Goal: Transaction & Acquisition: Book appointment/travel/reservation

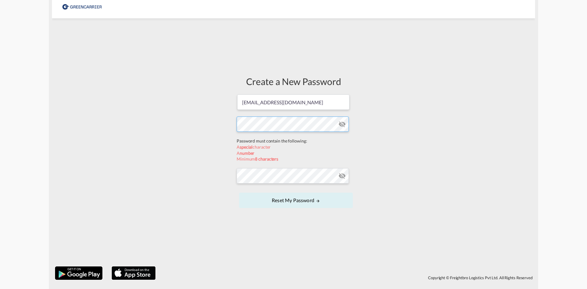
click at [264, 136] on form "[EMAIL_ADDRESS][DOMAIN_NAME] Password must contain the following: A special cha…" at bounding box center [294, 152] width 114 height 116
click at [267, 179] on form "[EMAIL_ADDRESS][DOMAIN_NAME] Password must contain the following: A special cha…" at bounding box center [294, 152] width 114 height 116
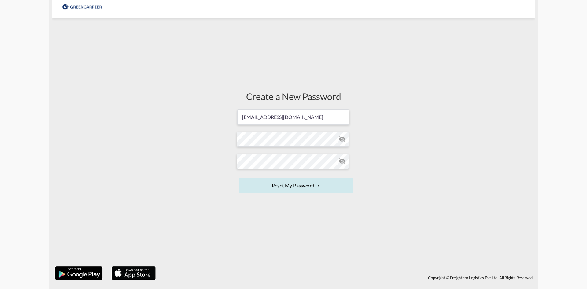
click at [281, 184] on button "Reset my password" at bounding box center [296, 185] width 114 height 15
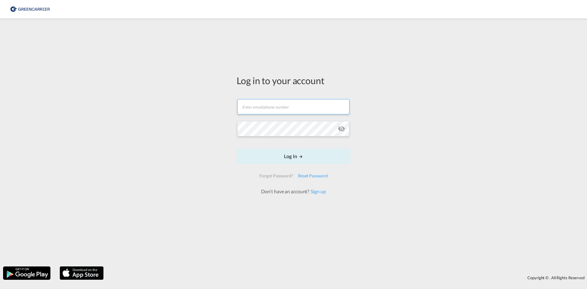
type input "[EMAIL_ADDRESS][DOMAIN_NAME]"
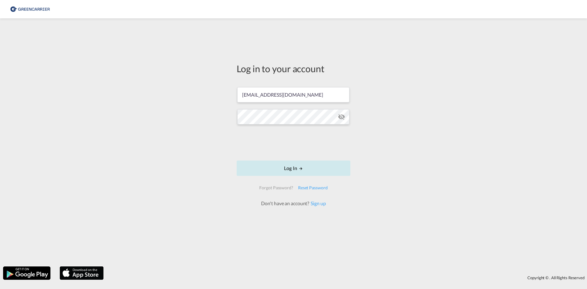
click at [291, 170] on button "Log In" at bounding box center [294, 168] width 114 height 15
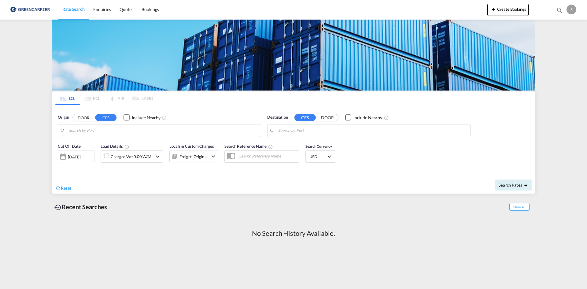
click at [120, 136] on md-autocomplete-wrap at bounding box center [163, 132] width 189 height 12
click at [107, 130] on input "Search by Port" at bounding box center [163, 130] width 189 height 9
click at [90, 99] on md-pagination-wrapper "LCL FCL AIR LAND" at bounding box center [104, 97] width 98 height 13
click at [87, 131] on input "Search by Port" at bounding box center [163, 130] width 189 height 9
click at [97, 131] on input "Search by Port" at bounding box center [163, 130] width 189 height 9
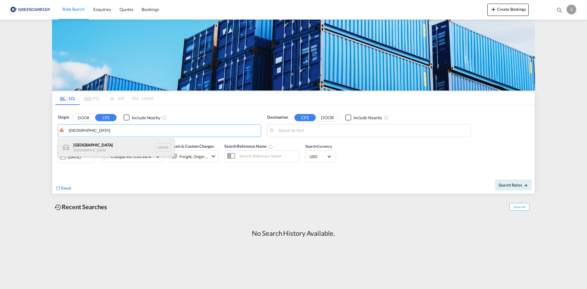
click at [96, 145] on div "Aarhus [GEOGRAPHIC_DATA] DKAAR" at bounding box center [116, 147] width 116 height 18
type input "[GEOGRAPHIC_DATA], [GEOGRAPHIC_DATA]"
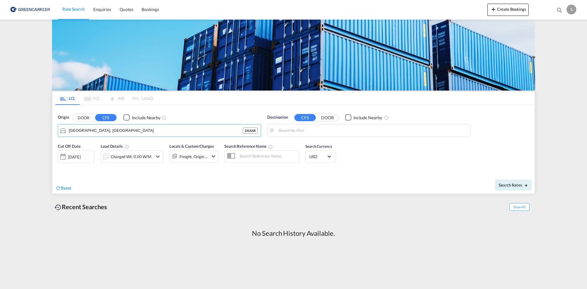
click at [337, 130] on input "Search by Port" at bounding box center [372, 130] width 189 height 9
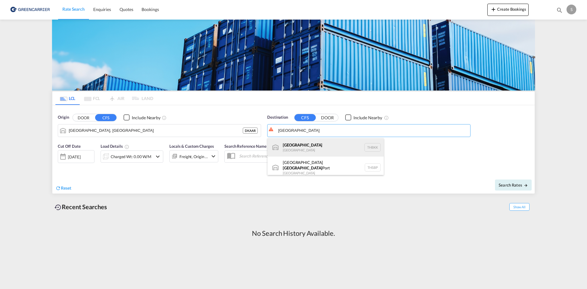
click at [331, 145] on div "[GEOGRAPHIC_DATA] [GEOGRAPHIC_DATA] THBKK" at bounding box center [326, 147] width 116 height 18
type input "[GEOGRAPHIC_DATA], THBKK"
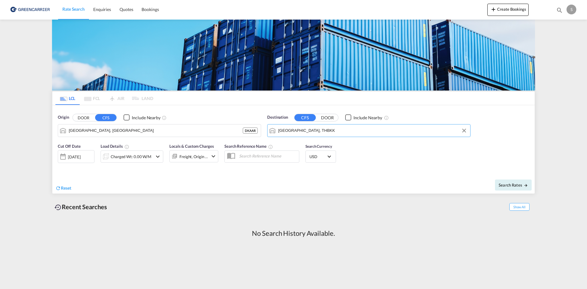
click at [150, 158] on div "Charged Wt: 0.00 W/M" at bounding box center [131, 156] width 41 height 9
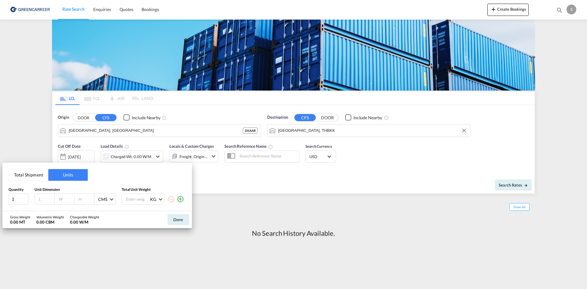
click at [42, 198] on input "number" at bounding box center [46, 199] width 17 height 6
type input "100"
type input "20"
type input "25"
click at [134, 197] on input "number" at bounding box center [137, 199] width 24 height 10
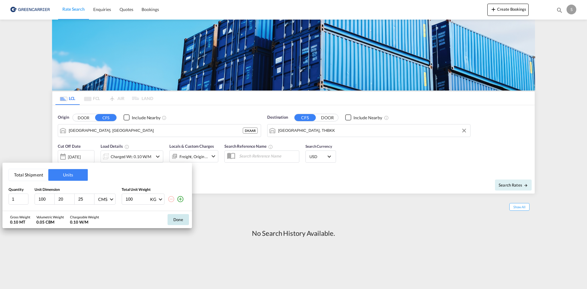
type input "100"
click at [175, 219] on button "Done" at bounding box center [178, 219] width 21 height 11
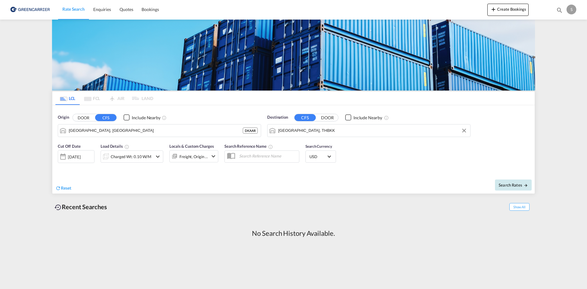
click at [520, 182] on button "Search Rates" at bounding box center [513, 185] width 37 height 11
type input "DKAAR to THBKK / [DATE]"
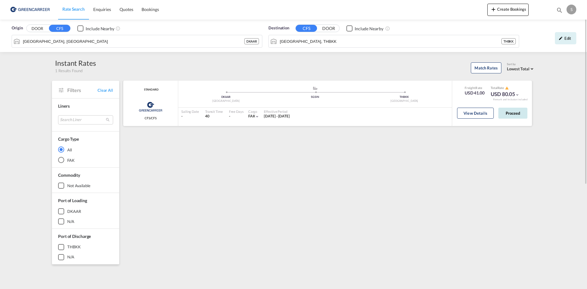
click at [515, 110] on button "Proceed" at bounding box center [513, 113] width 29 height 11
